Goal: Obtain resource: Obtain resource

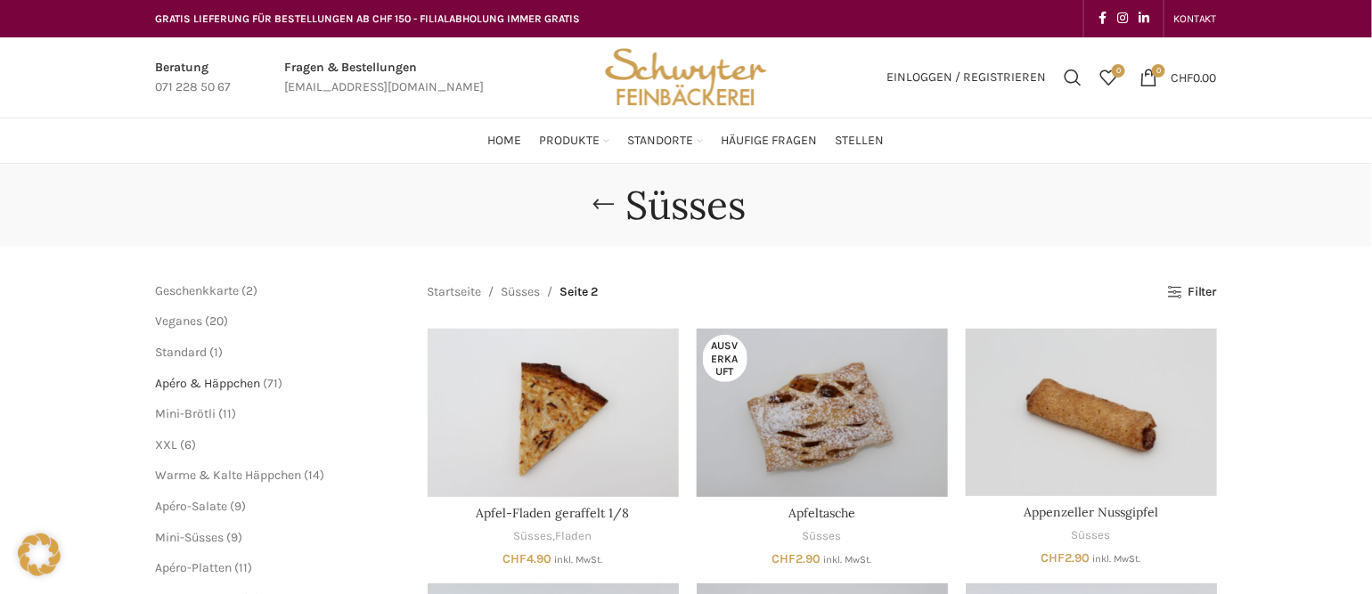
click at [229, 381] on span "Apéro & Häppchen" at bounding box center [207, 383] width 105 height 15
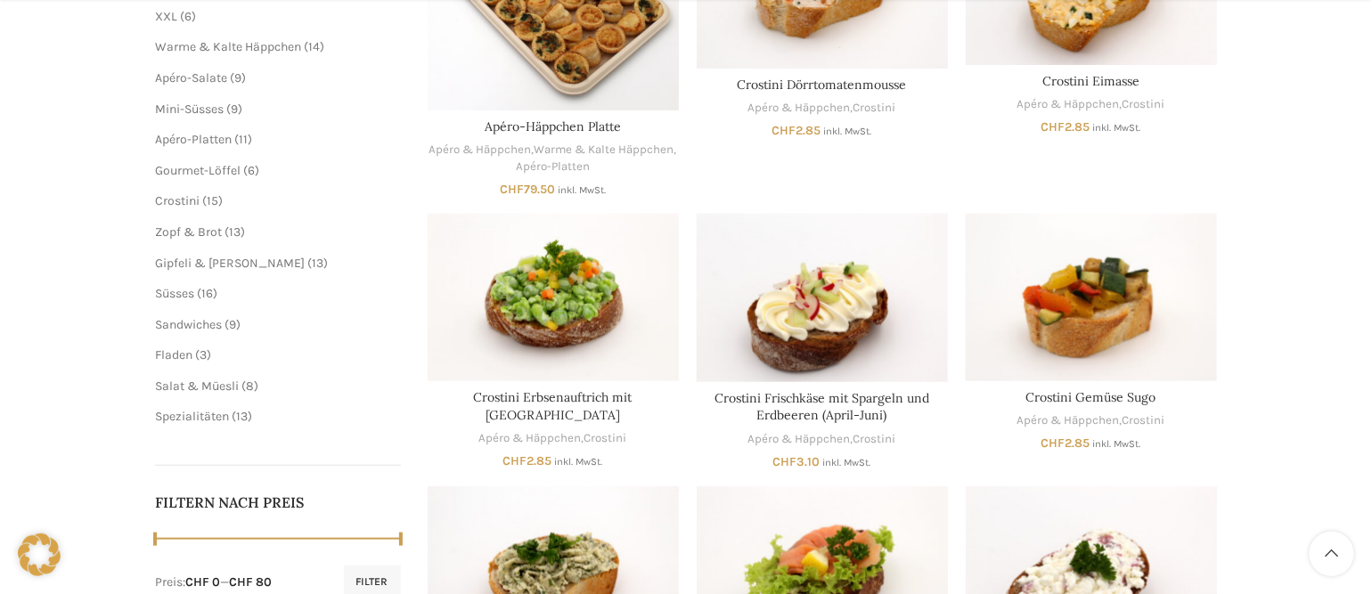
scroll to position [535, 0]
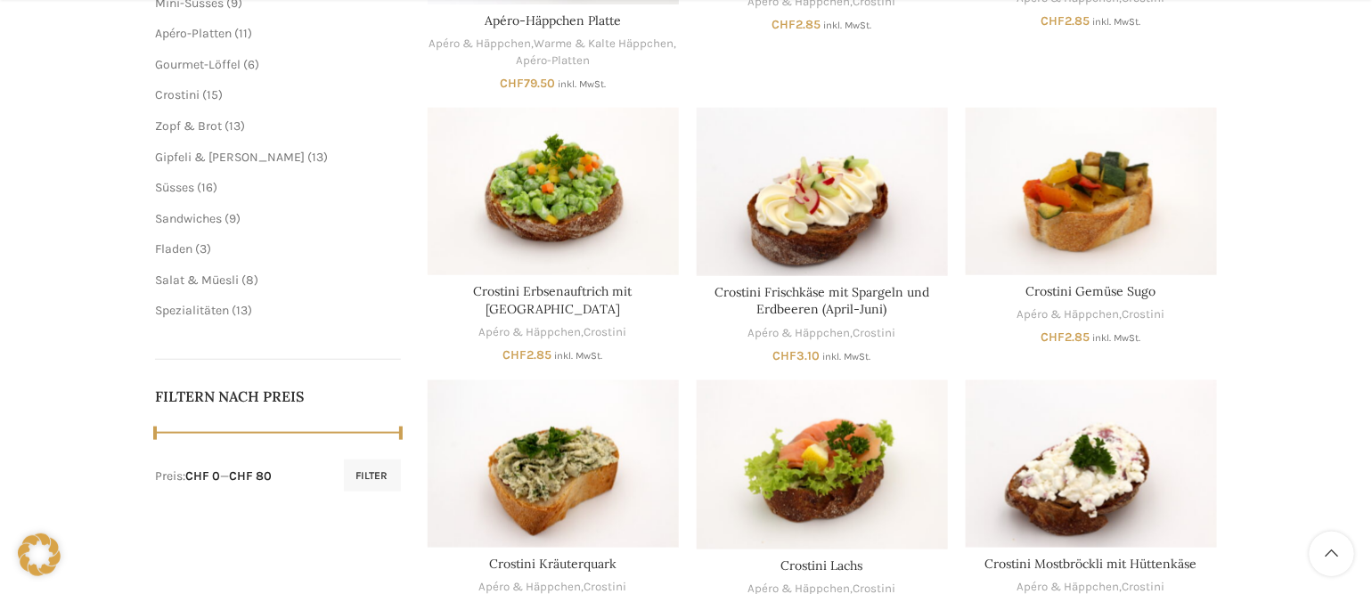
click at [225, 126] on span "13 13 Produkte" at bounding box center [233, 126] width 23 height 15
click at [233, 125] on span "13" at bounding box center [235, 126] width 12 height 15
click at [184, 126] on span "Zopf & Brot" at bounding box center [188, 126] width 67 height 15
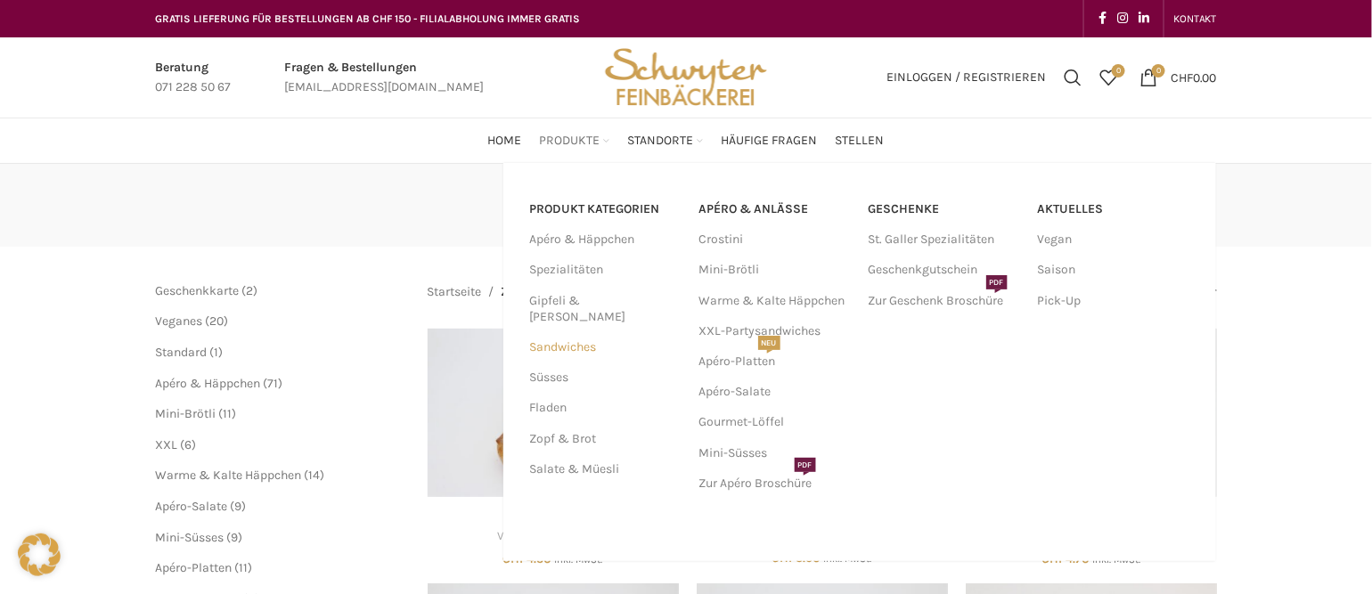
click at [597, 332] on link "Sandwiches" at bounding box center [604, 347] width 148 height 30
click at [572, 243] on link "Apéro & Häppchen" at bounding box center [604, 240] width 148 height 30
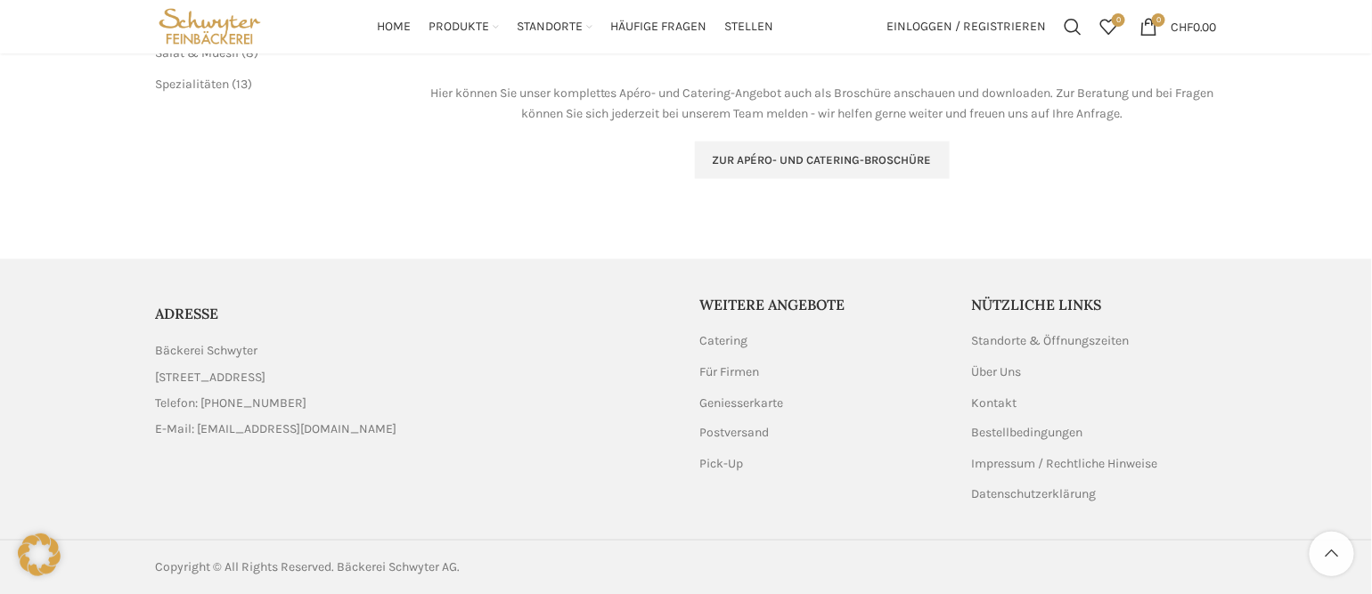
scroll to position [434, 0]
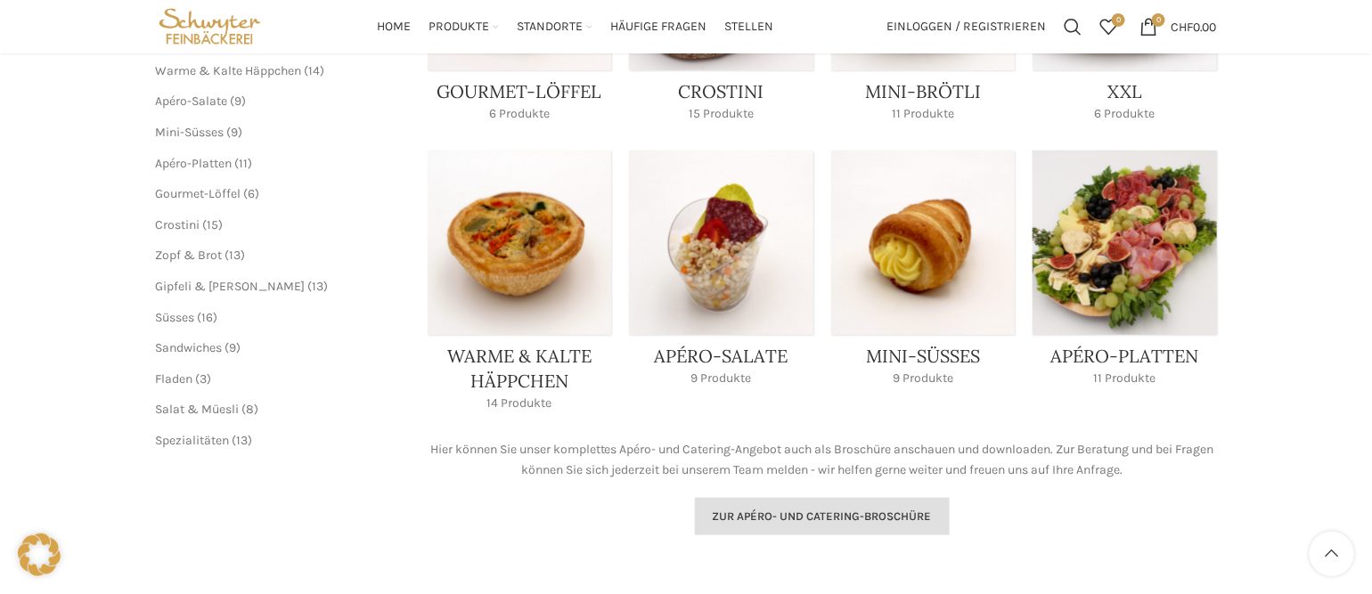
click at [871, 504] on link "Zur Apéro- und Catering-Broschüre" at bounding box center [822, 516] width 255 height 37
